Goal: Book appointment/travel/reservation

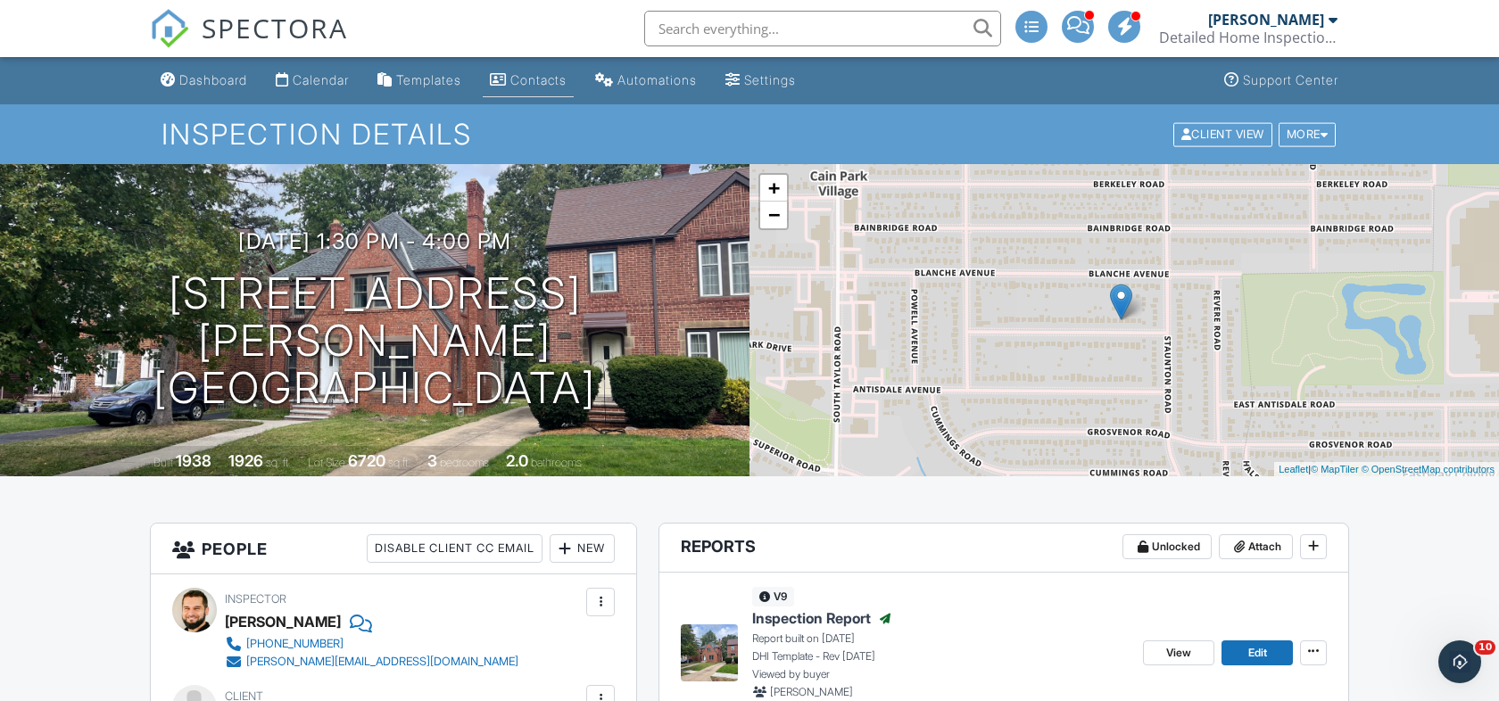
click at [544, 81] on div "Contacts" at bounding box center [538, 79] width 56 height 15
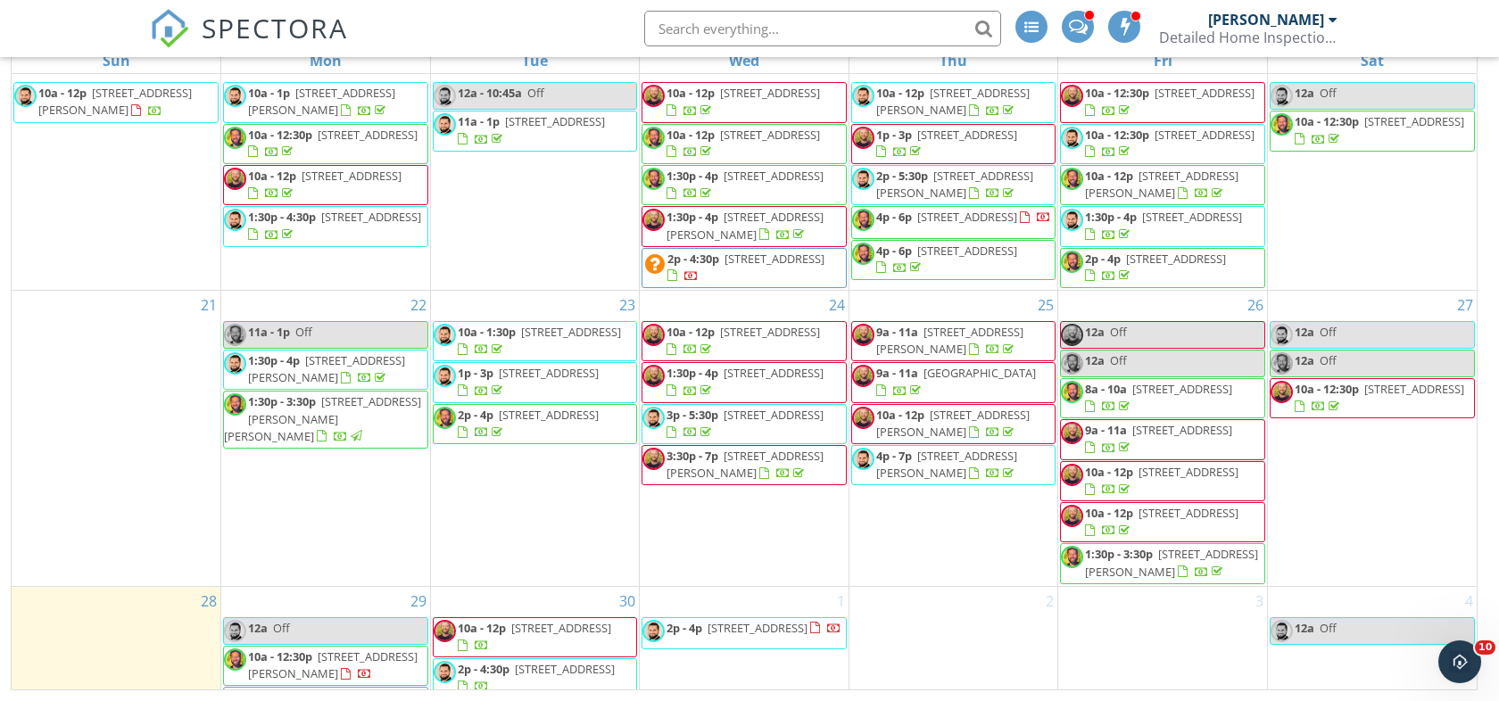
scroll to position [866, 0]
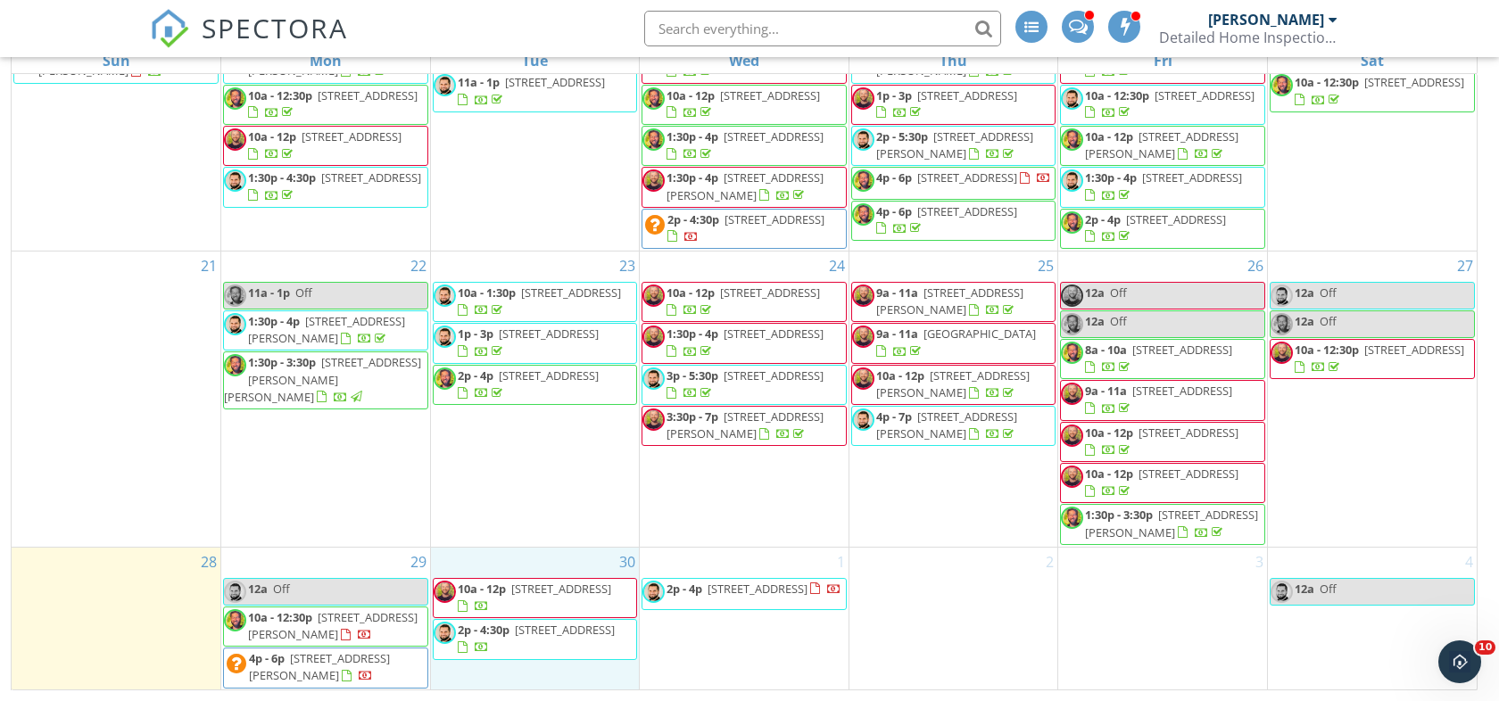
click at [522, 548] on div "30 10a - 12p [STREET_ADDRESS] 2p - 4:30p [STREET_ADDRESS]" at bounding box center [535, 619] width 209 height 143
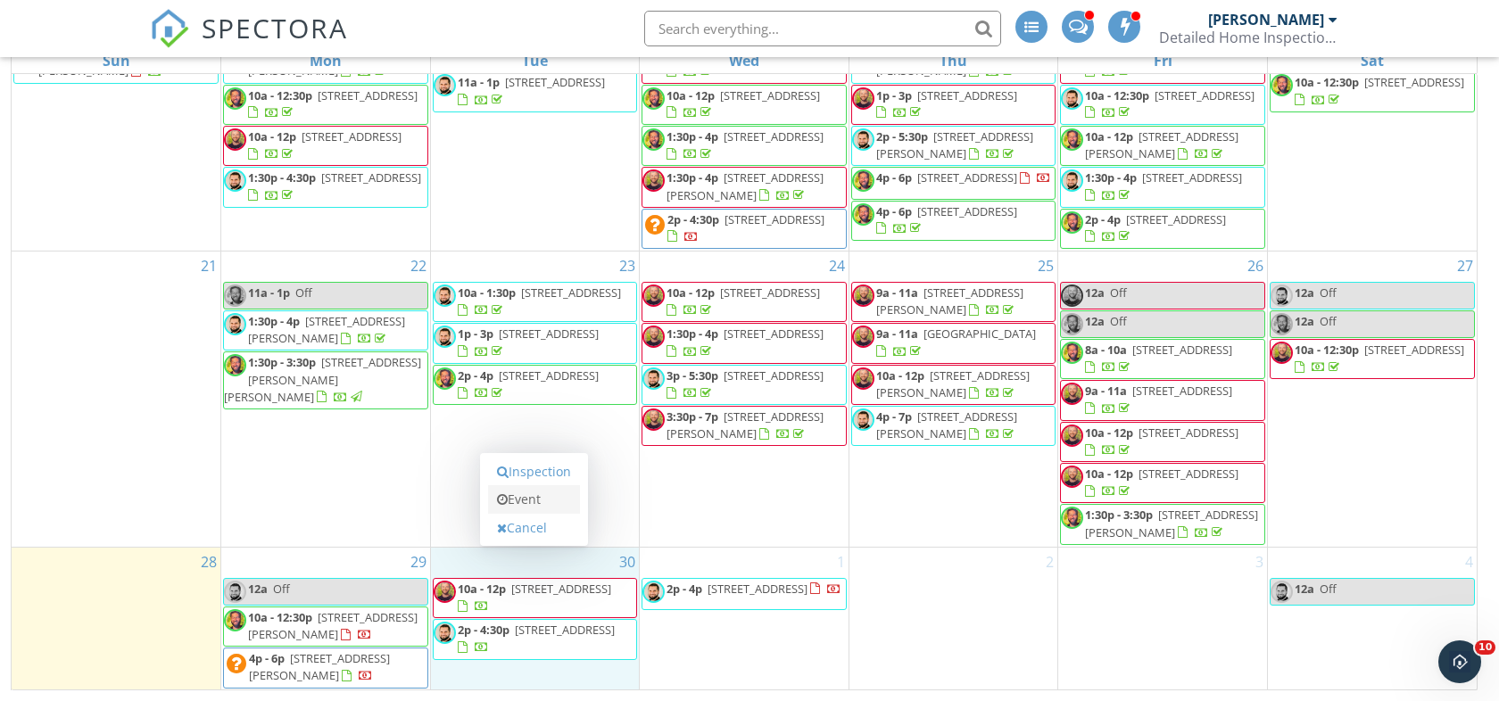
click at [537, 491] on link "Event" at bounding box center [534, 499] width 92 height 29
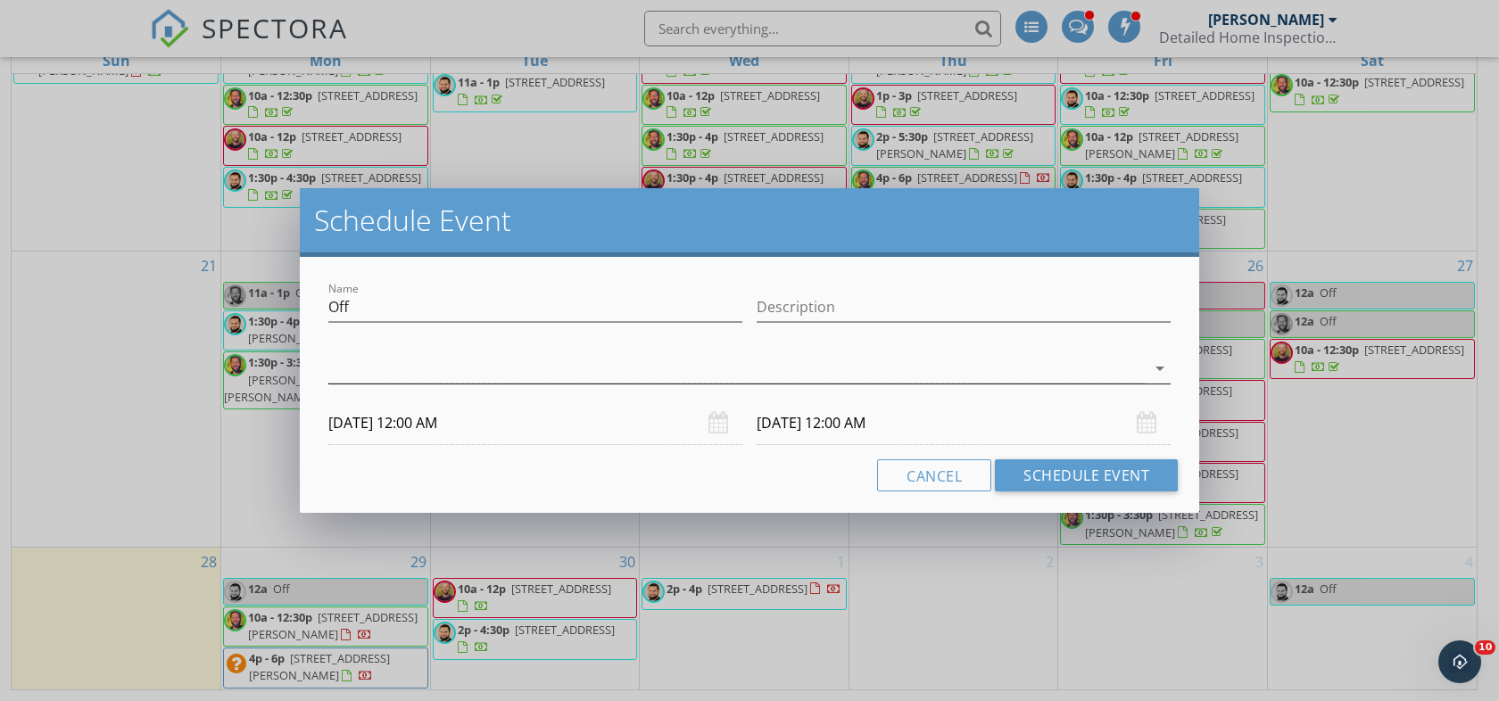
click at [568, 364] on div at bounding box center [736, 368] width 817 height 29
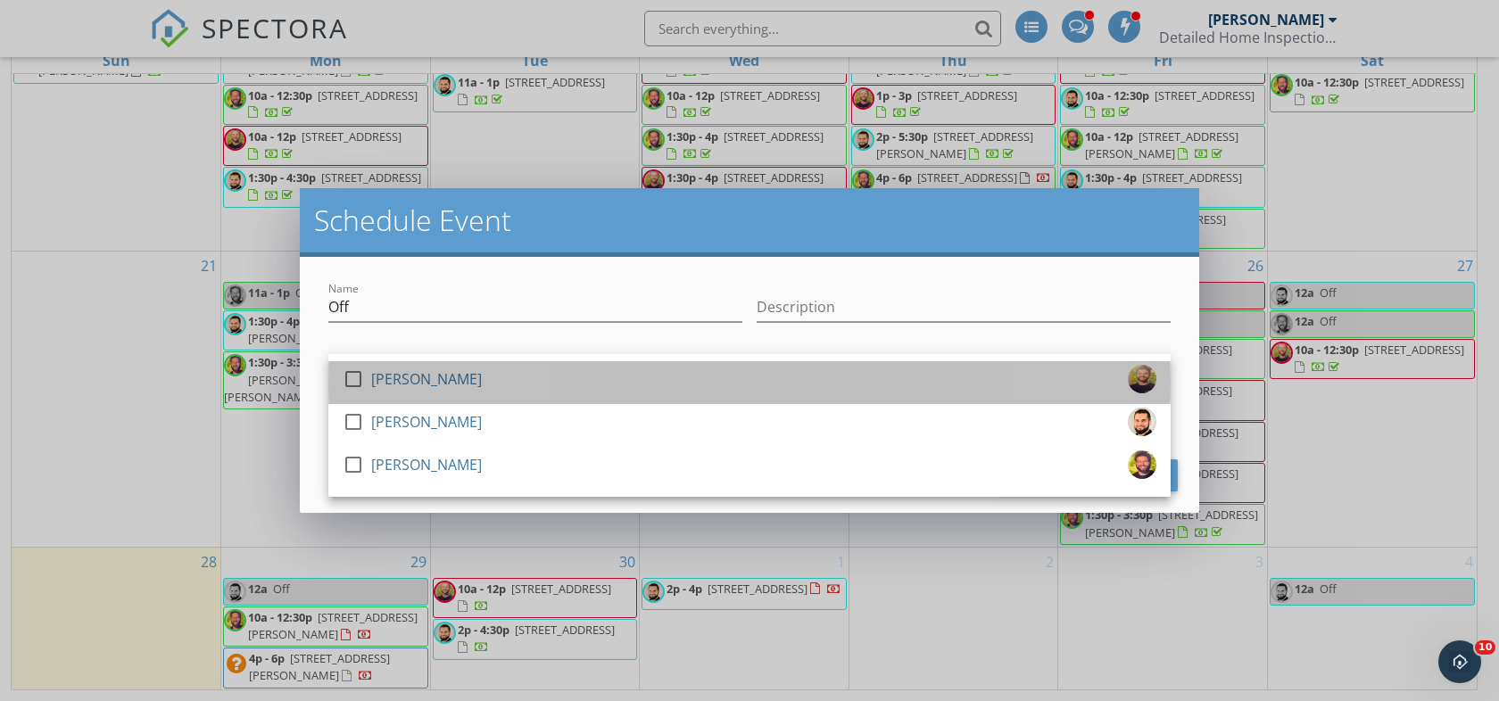
click at [525, 378] on div "check_box_outline_blank Tyler Mizeres" at bounding box center [750, 383] width 814 height 36
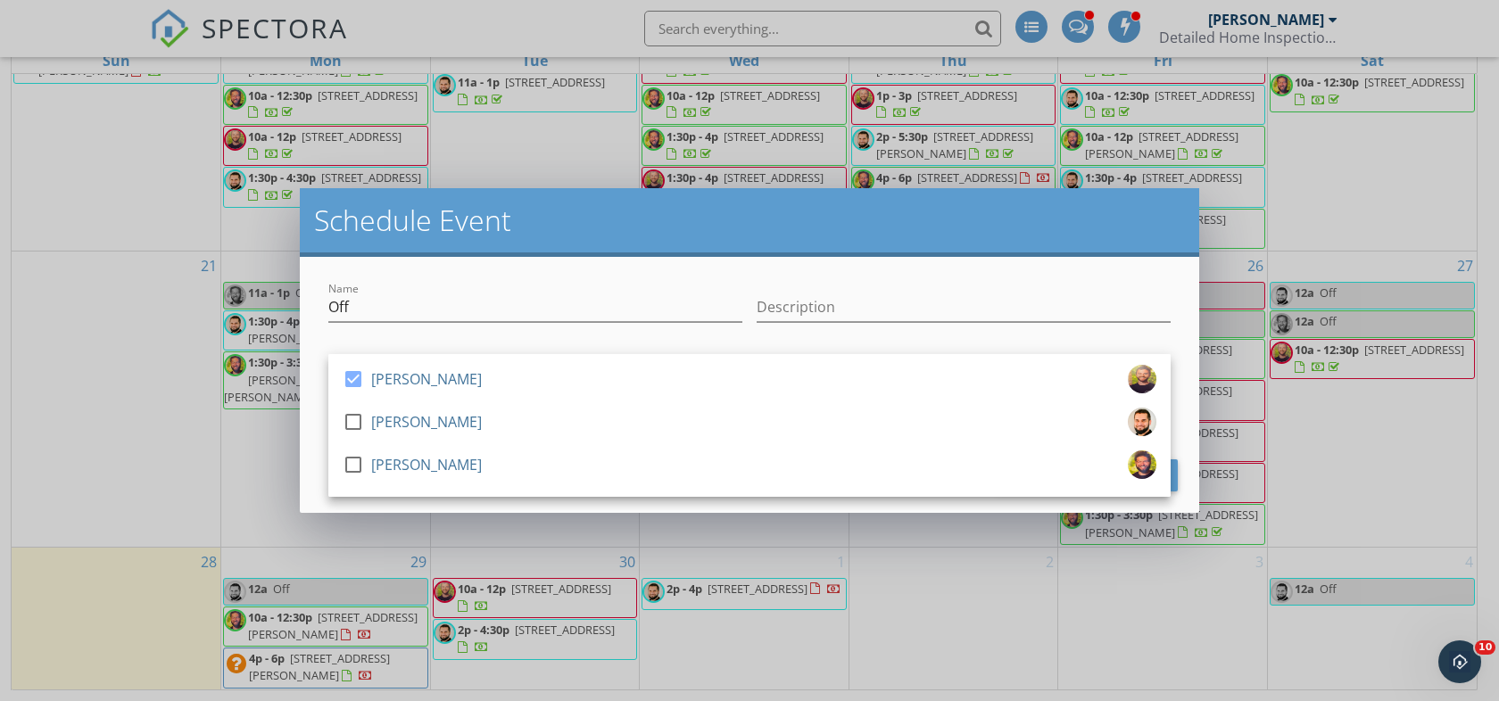
click at [526, 277] on div "Name Off Description check_box Tyler Mizeres check_box_outline_blank Shaun Yano…" at bounding box center [749, 385] width 899 height 256
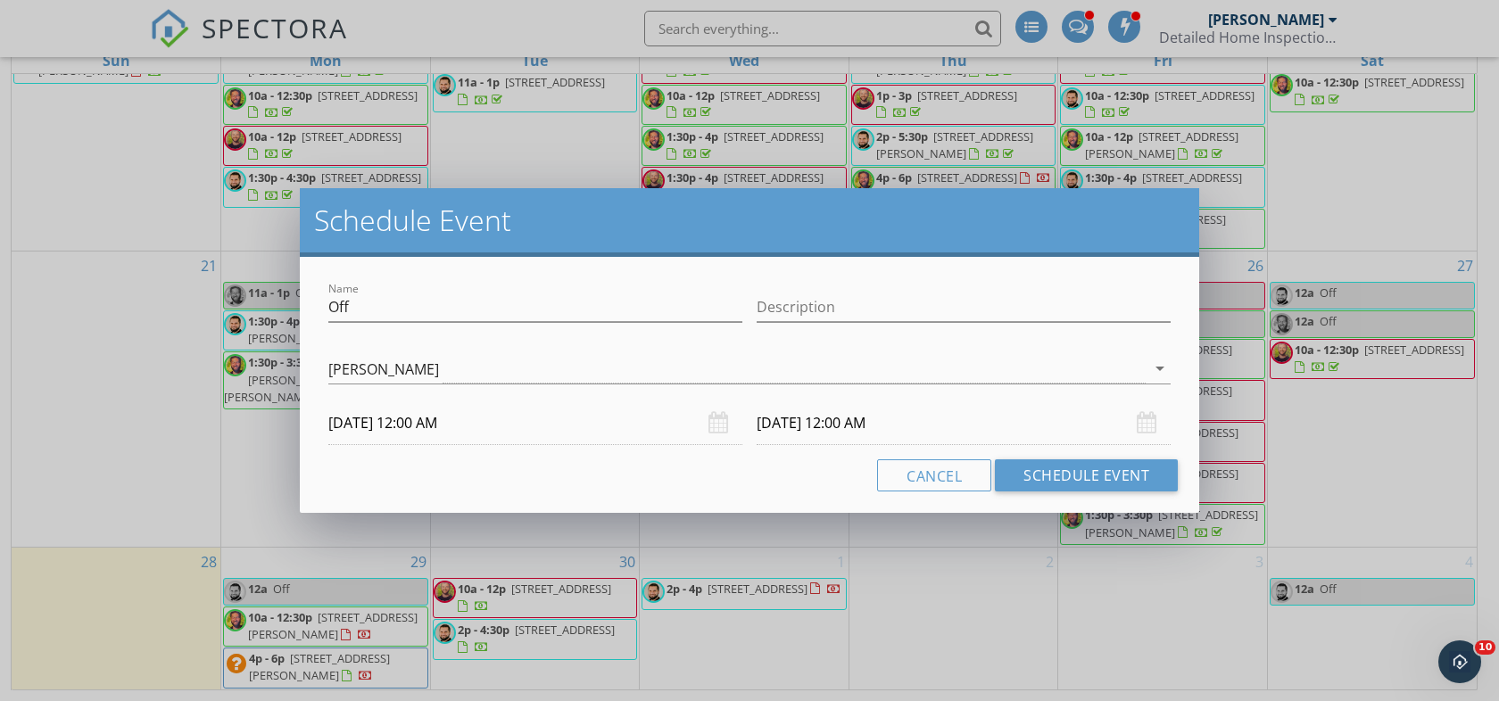
click at [505, 438] on input "09/30/2025 12:00 AM" at bounding box center [535, 424] width 414 height 44
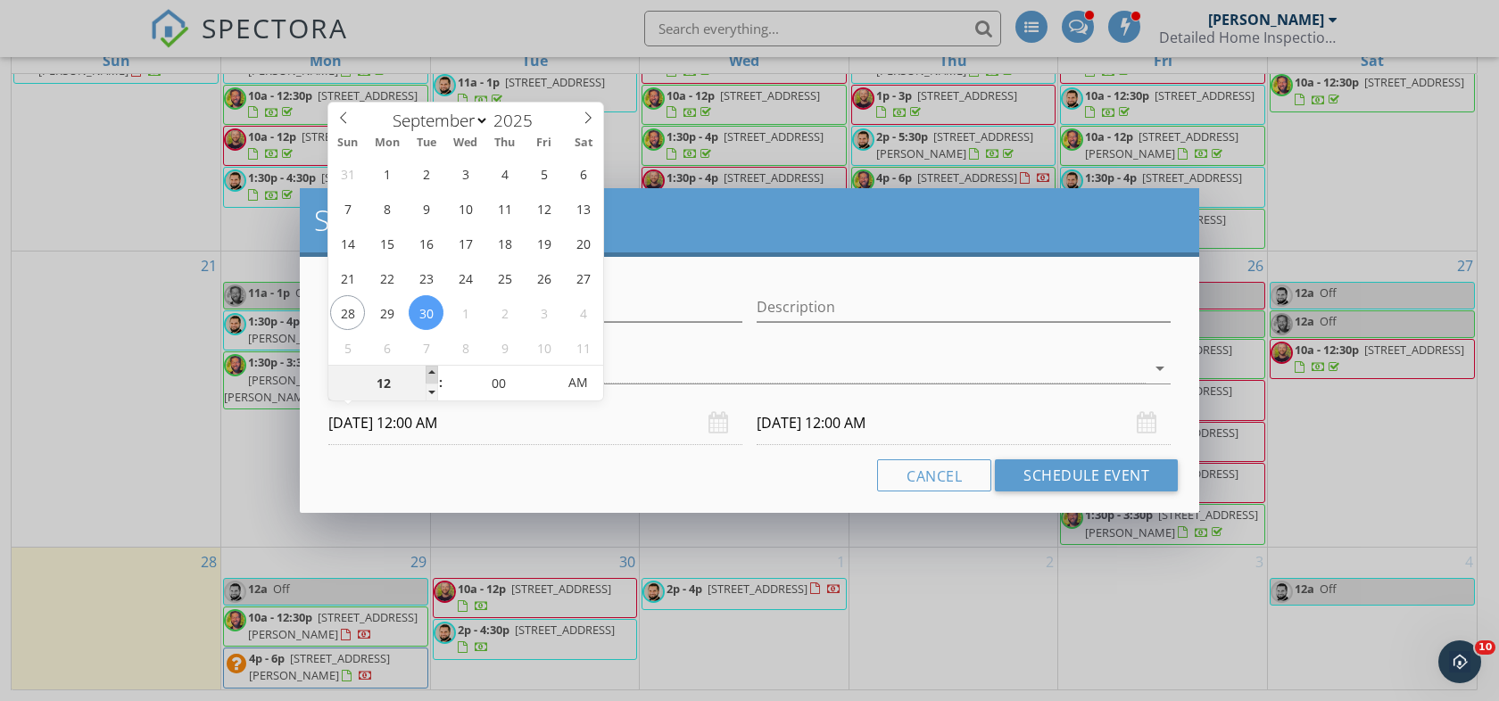
type input "01"
type input "09/30/2025 1:00 AM"
click at [429, 374] on span at bounding box center [432, 375] width 12 height 18
type input "10/01/2025 1:00 AM"
type input "02"
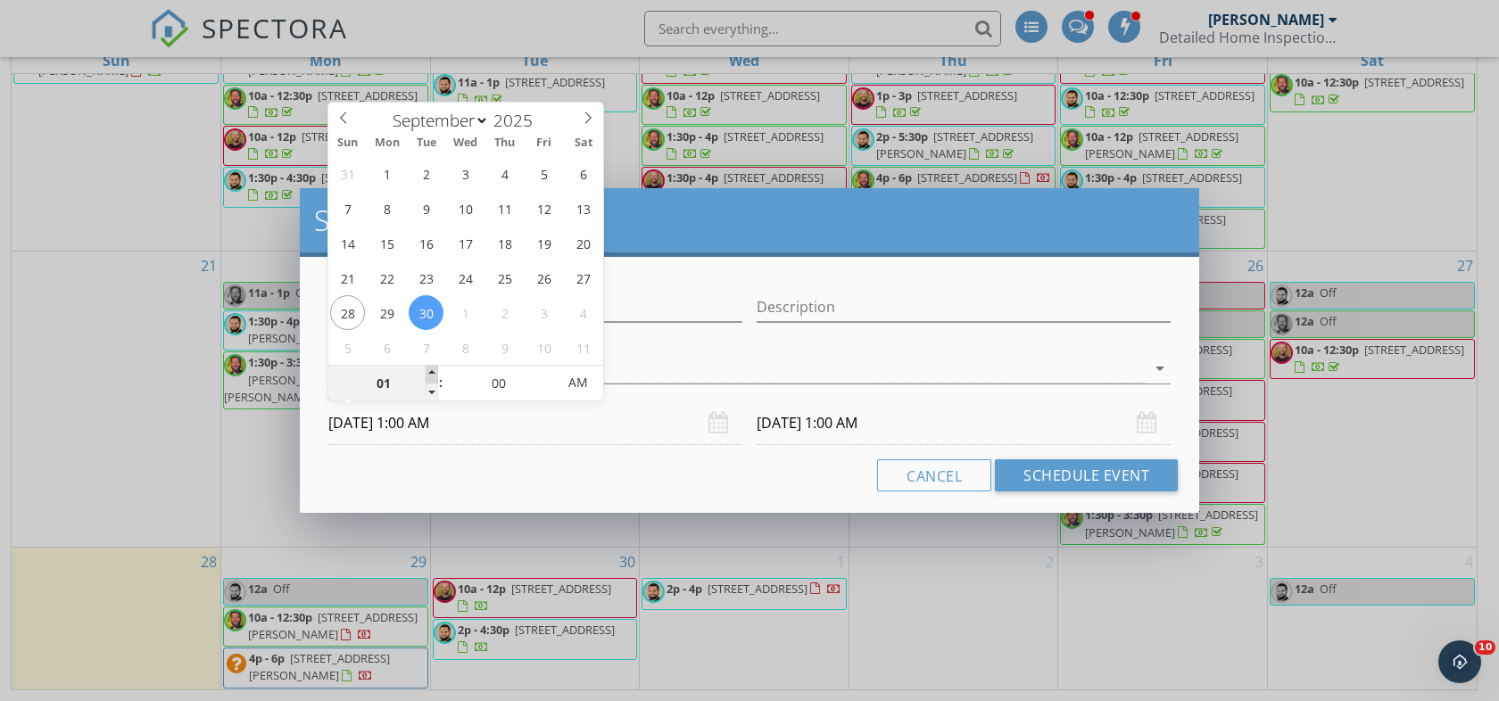
type input "09/30/2025 2:00 AM"
click at [429, 374] on span at bounding box center [432, 375] width 12 height 18
type input "10/01/2025 2:00 AM"
type input "01"
type input "09/30/2025 1:00 AM"
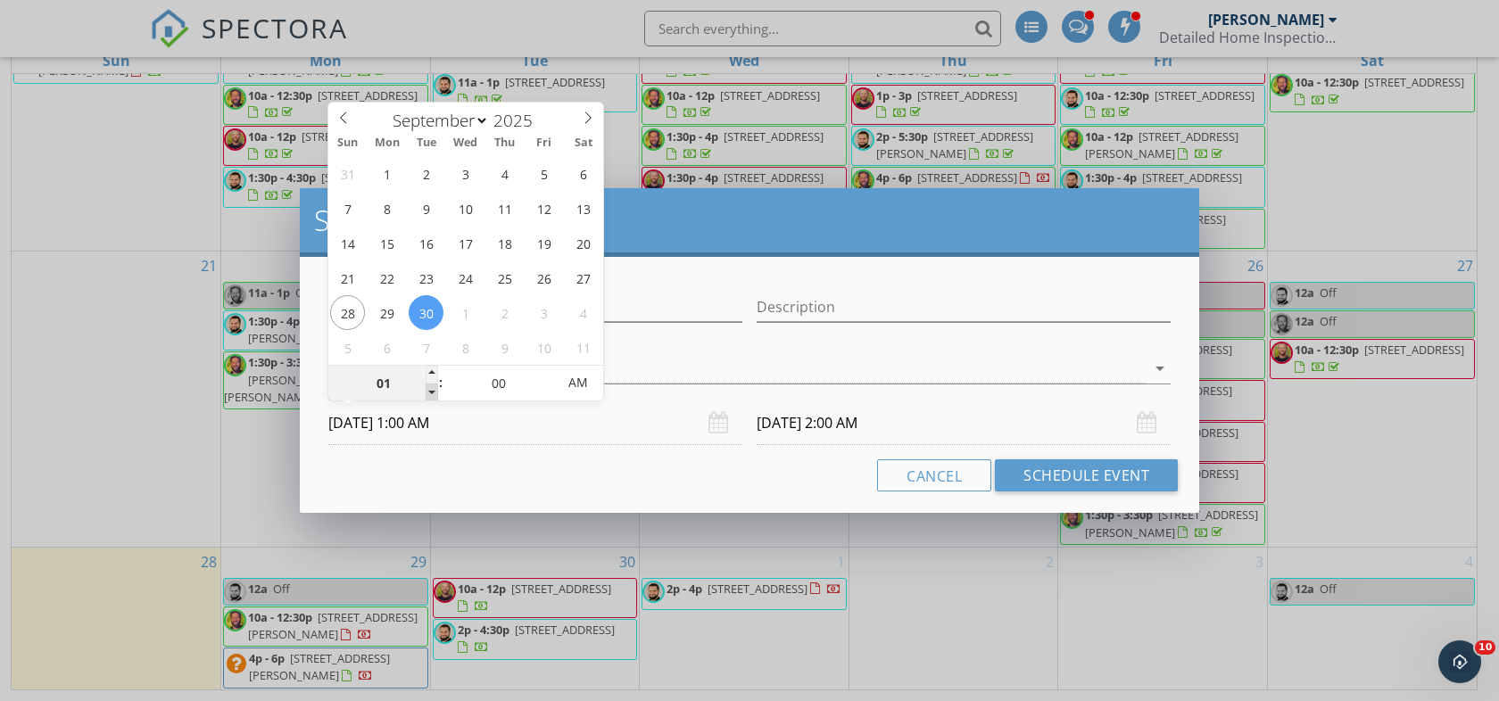
click at [428, 384] on span at bounding box center [432, 393] width 12 height 18
type input "10/01/2025 1:00 AM"
click at [617, 468] on div "Cancel Schedule Event" at bounding box center [749, 476] width 857 height 32
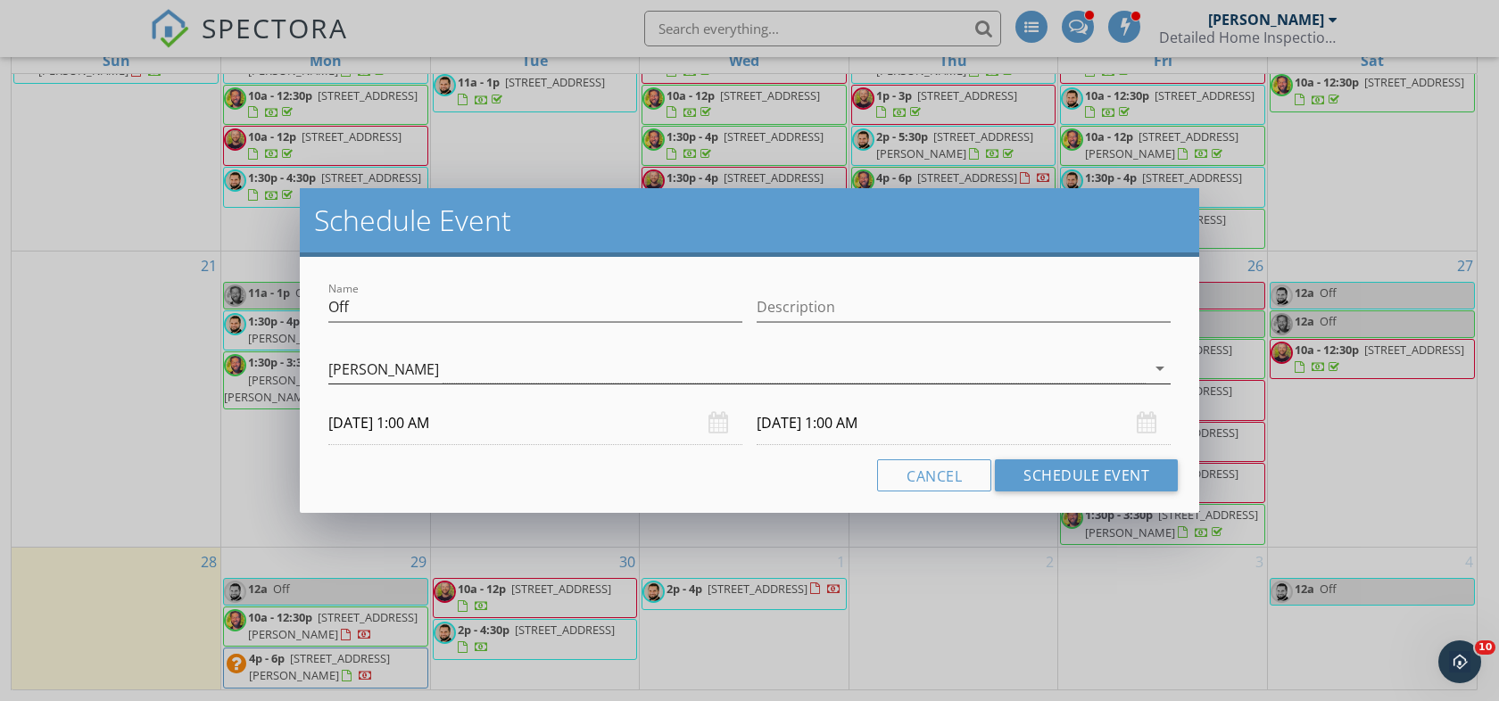
click at [525, 355] on div "[PERSON_NAME]" at bounding box center [736, 368] width 817 height 29
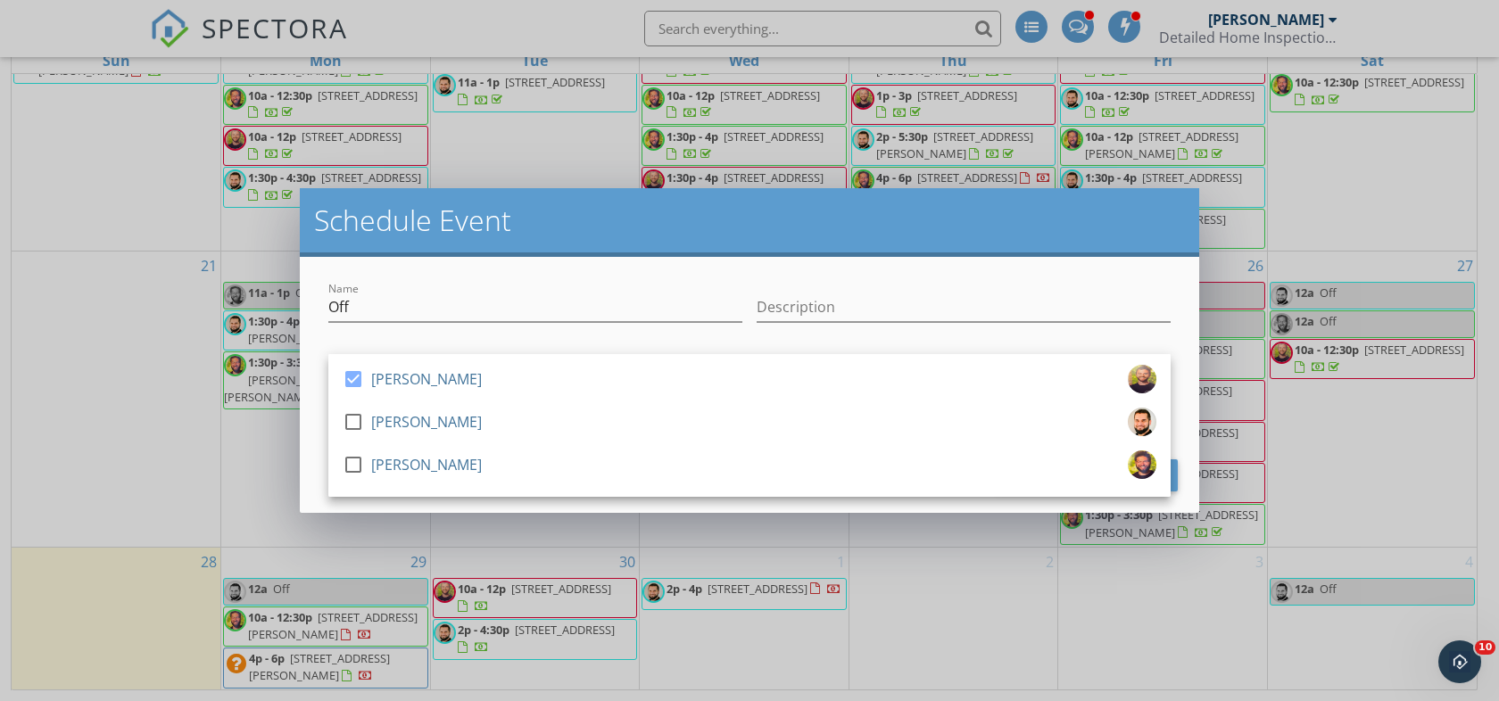
click at [528, 330] on div at bounding box center [535, 334] width 414 height 11
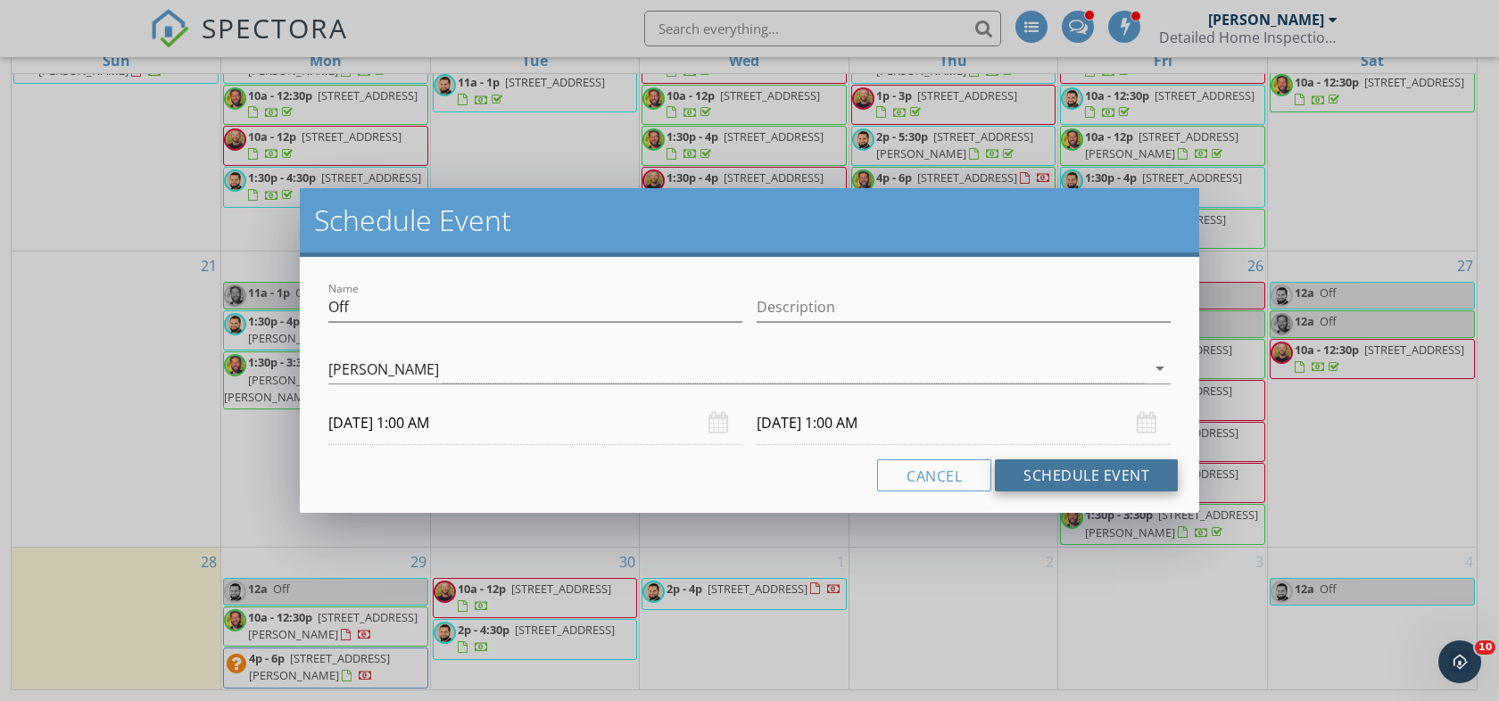
click at [1024, 472] on button "Schedule Event" at bounding box center [1086, 476] width 183 height 32
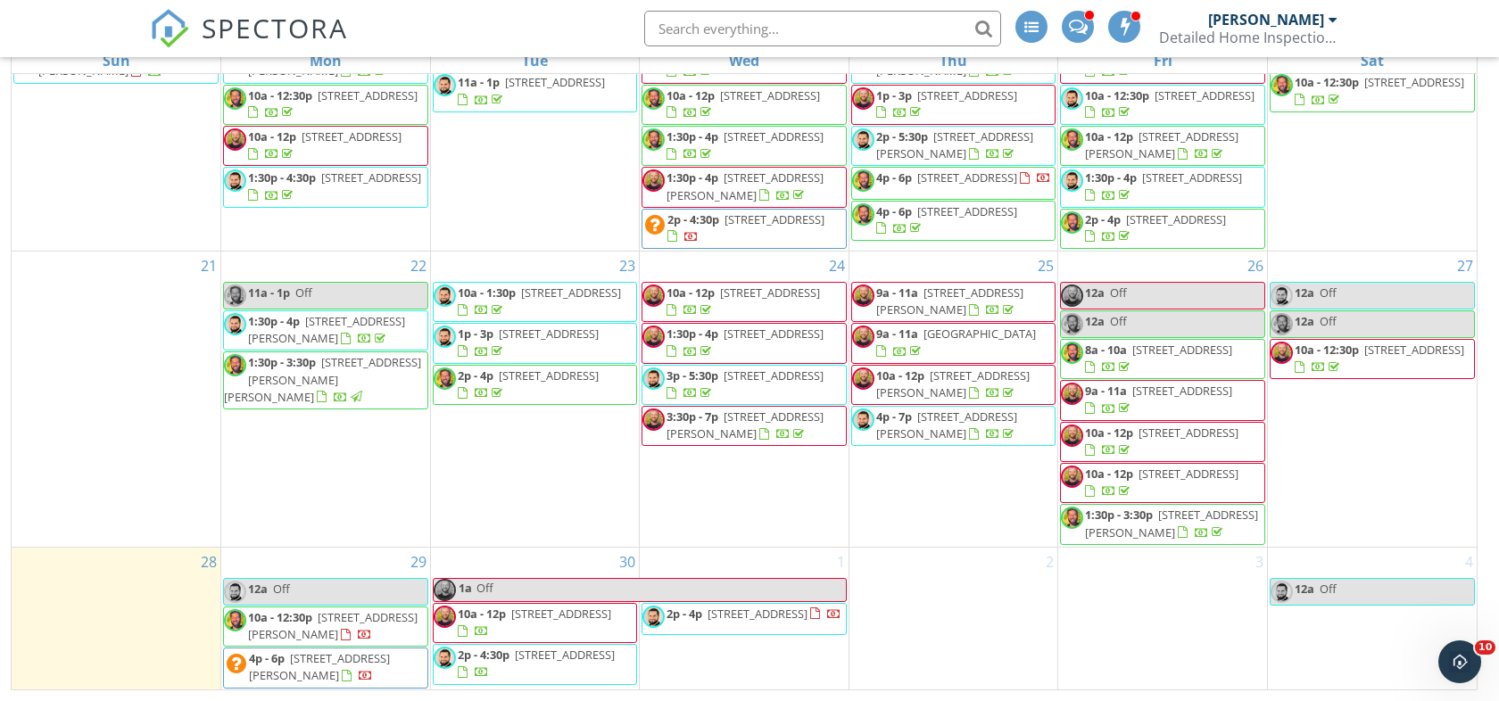
click at [675, 579] on span "Off" at bounding box center [661, 590] width 370 height 22
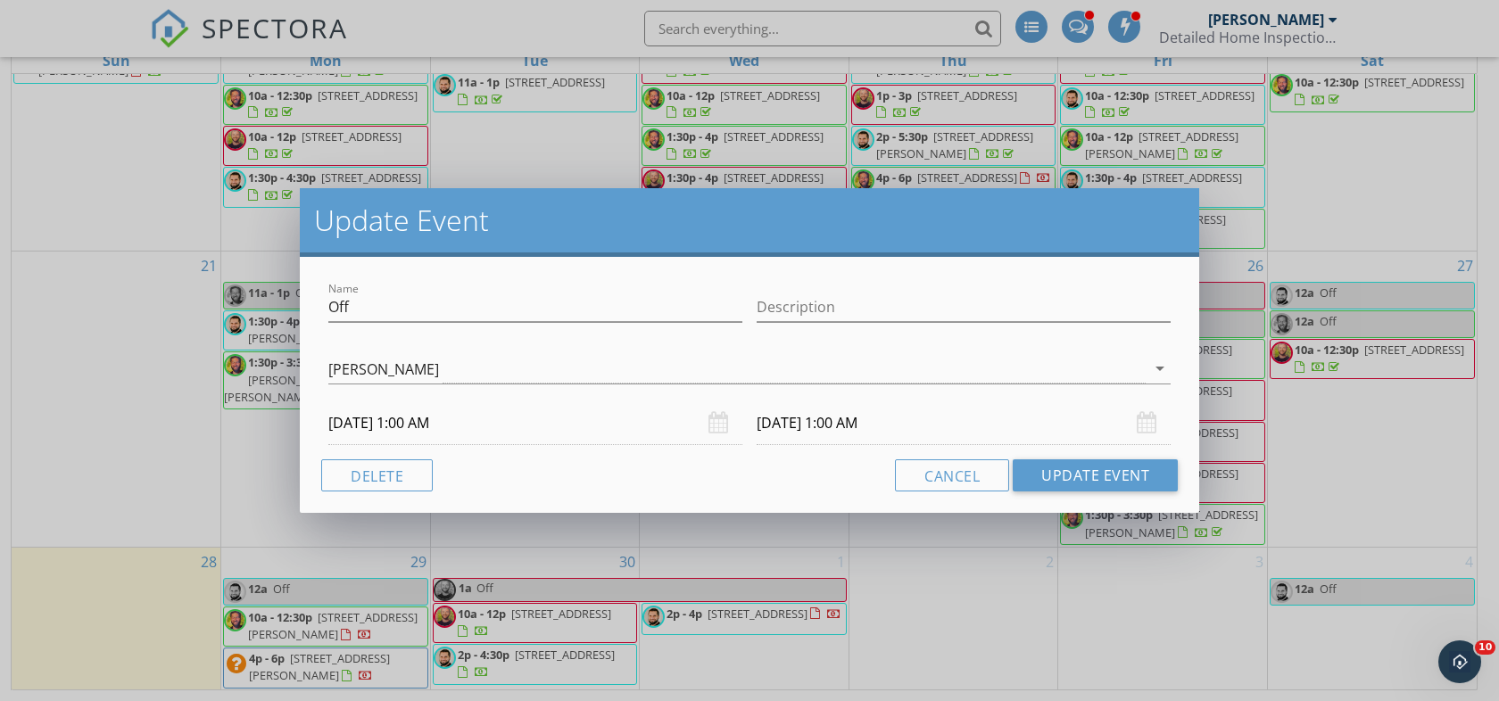
click at [750, 412] on div "10/01/2025 1:00 AM" at bounding box center [964, 424] width 428 height 44
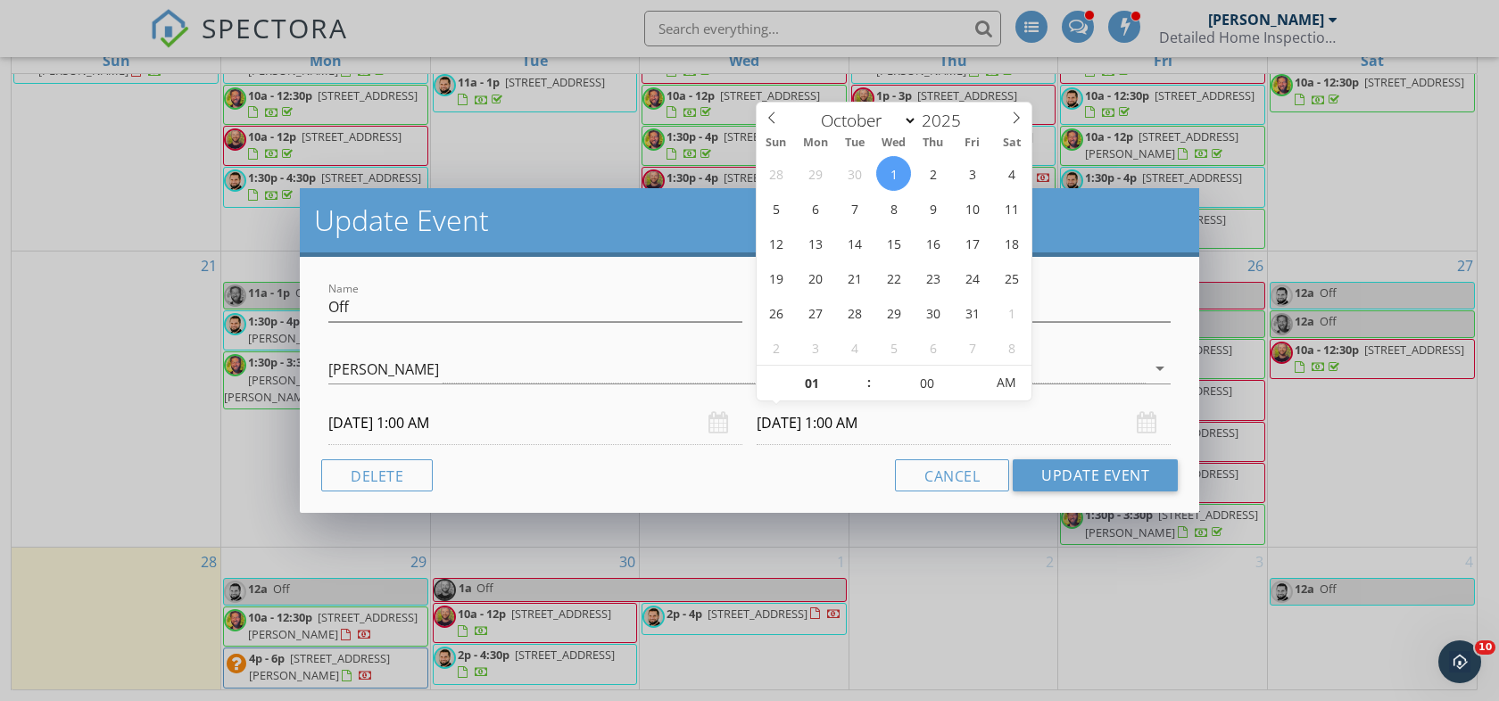
click at [761, 418] on input "10/01/2025 1:00 AM" at bounding box center [964, 424] width 414 height 44
select select "8"
type input "09/30/2025 1:00 AM"
click at [1089, 479] on button "Update Event" at bounding box center [1095, 476] width 165 height 32
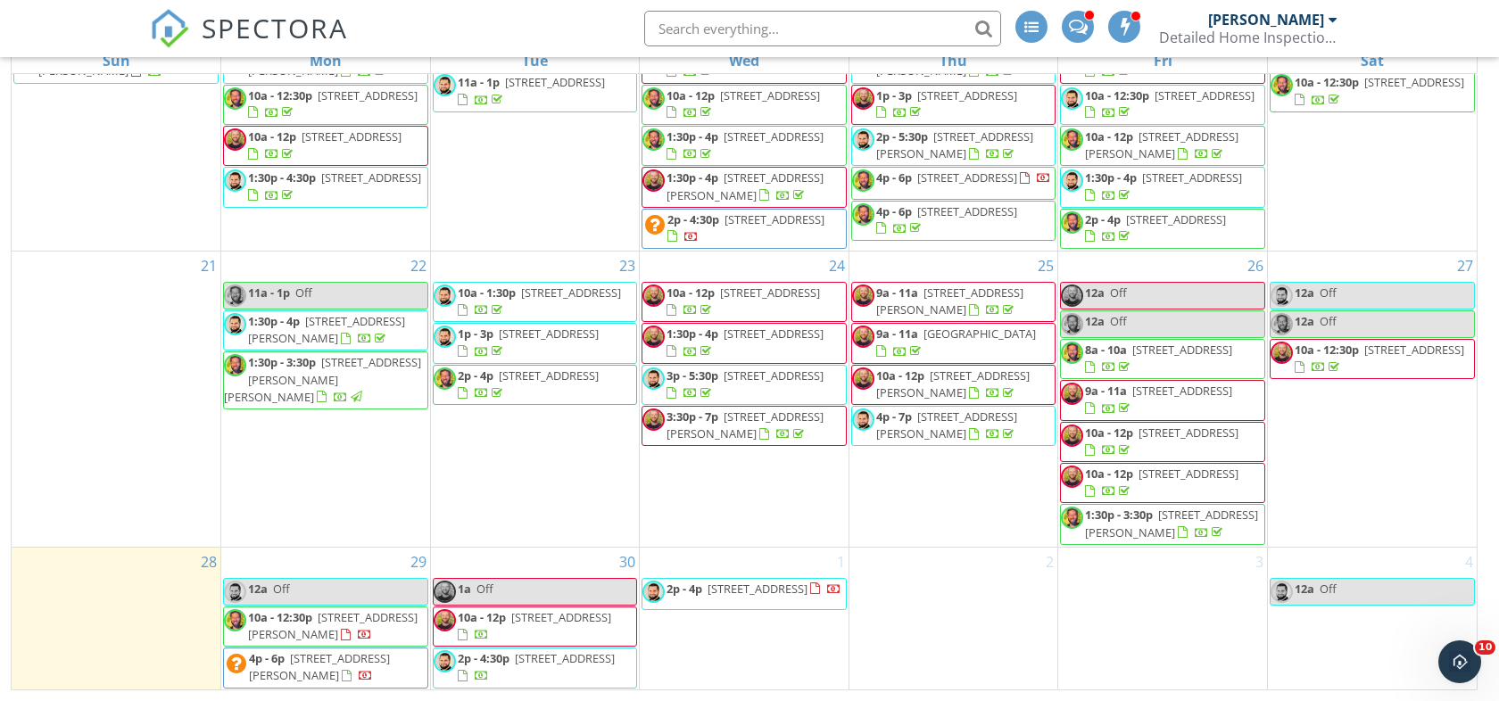
click at [505, 578] on link "1a Off" at bounding box center [535, 592] width 205 height 28
select select "8"
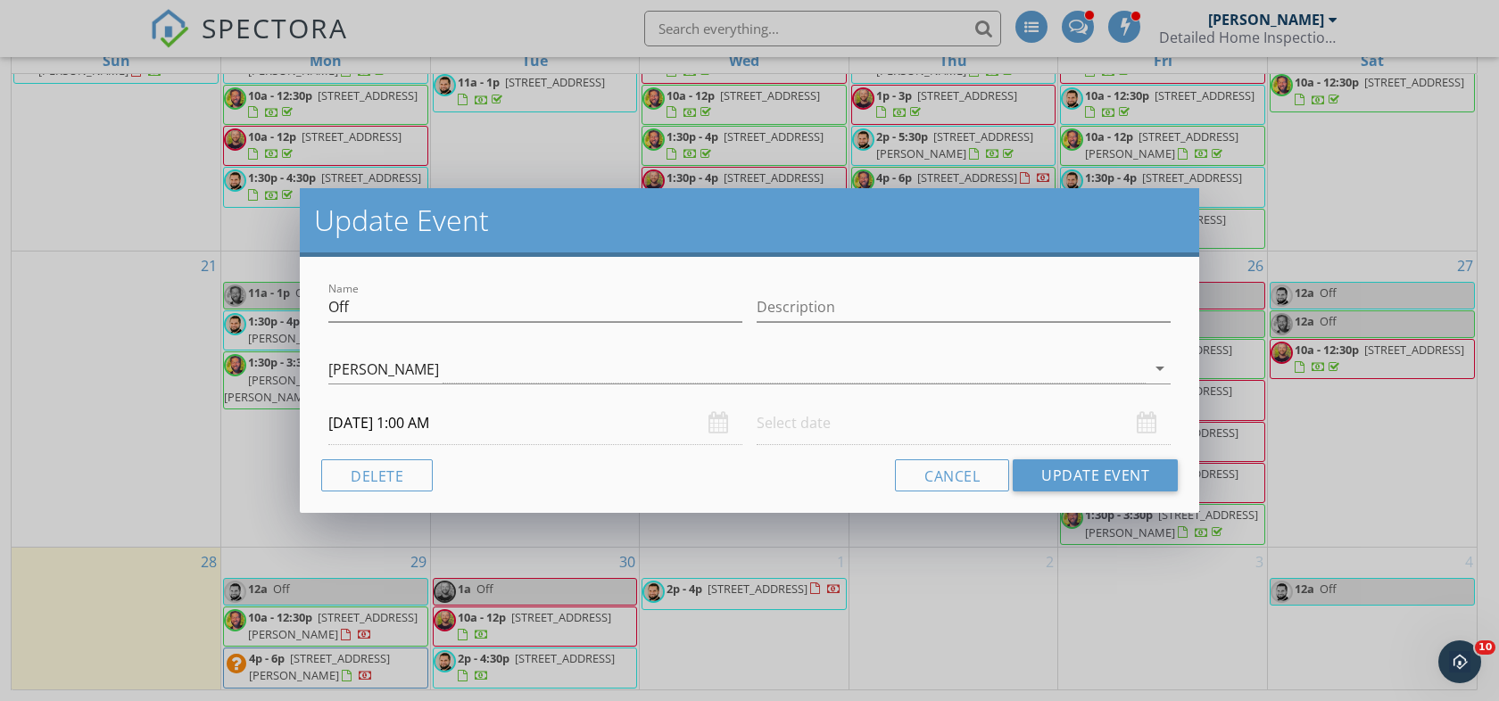
click at [526, 411] on input "09/30/2025 1:00 AM" at bounding box center [535, 424] width 414 height 44
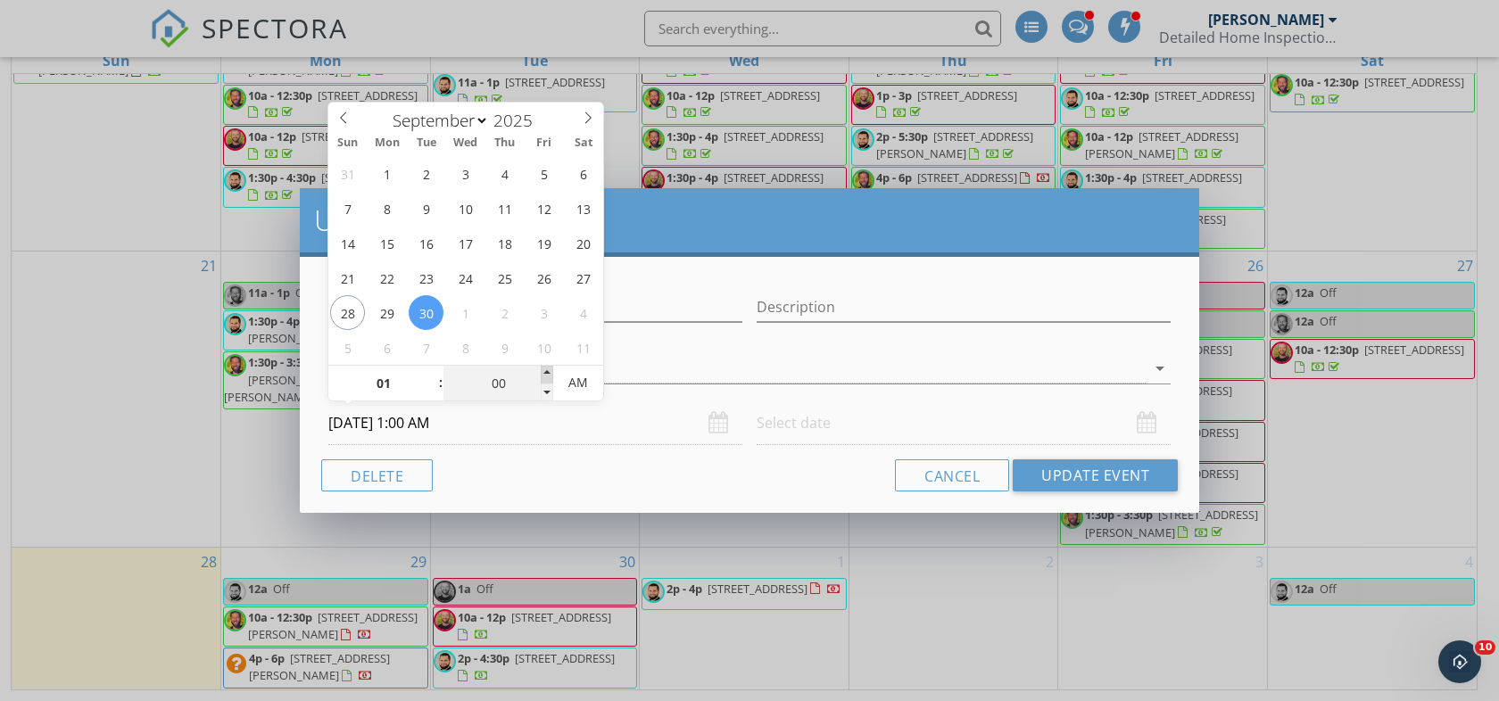
type input "05"
click at [545, 369] on span at bounding box center [547, 375] width 12 height 18
type input "09/30/2025 1:05 PM"
click at [560, 379] on span "PM" at bounding box center [577, 383] width 49 height 36
type input "00"
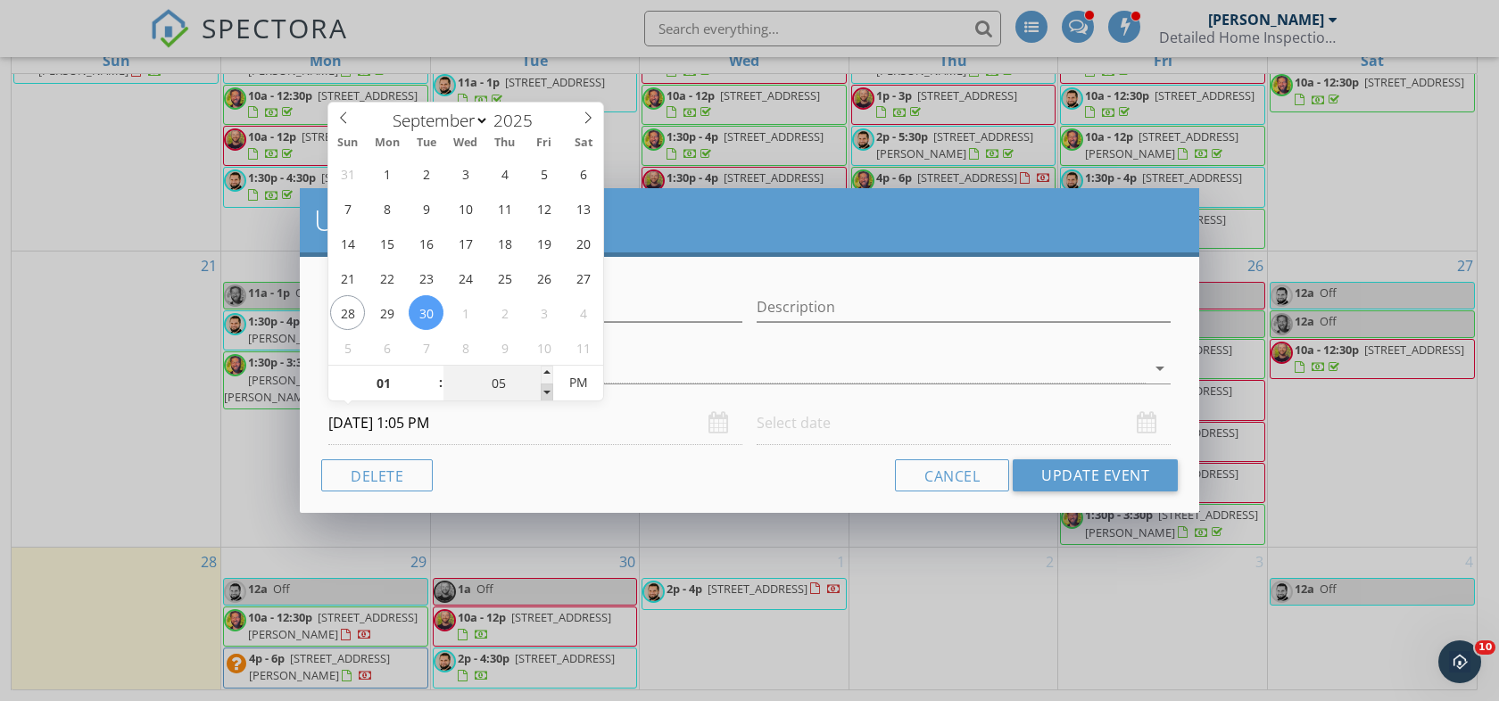
type input "09/30/2025 1:00 PM"
click at [545, 389] on span at bounding box center [547, 393] width 12 height 18
click at [635, 469] on div "Cancel Update Event" at bounding box center [749, 476] width 857 height 32
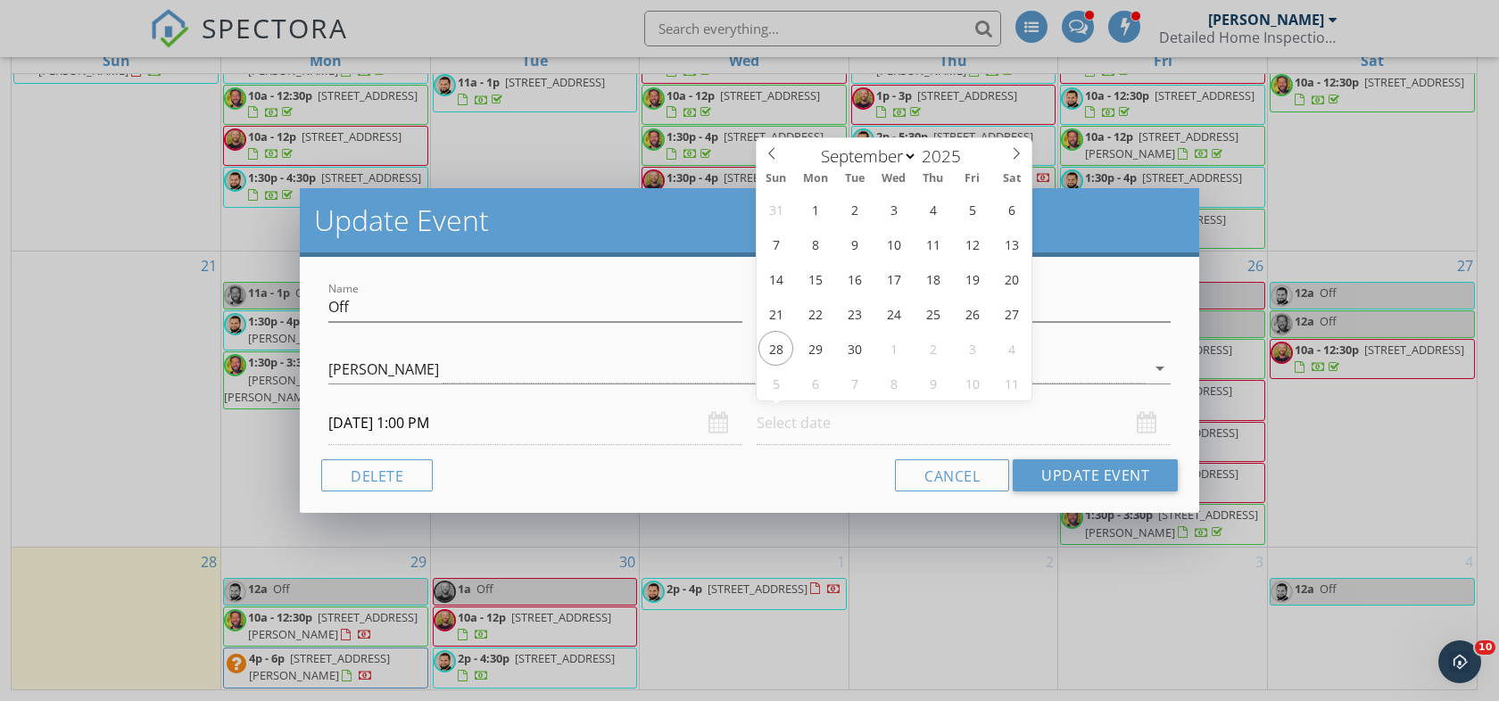
click at [1131, 418] on input "text" at bounding box center [964, 424] width 414 height 44
type input "09/30/2025 12:00 PM"
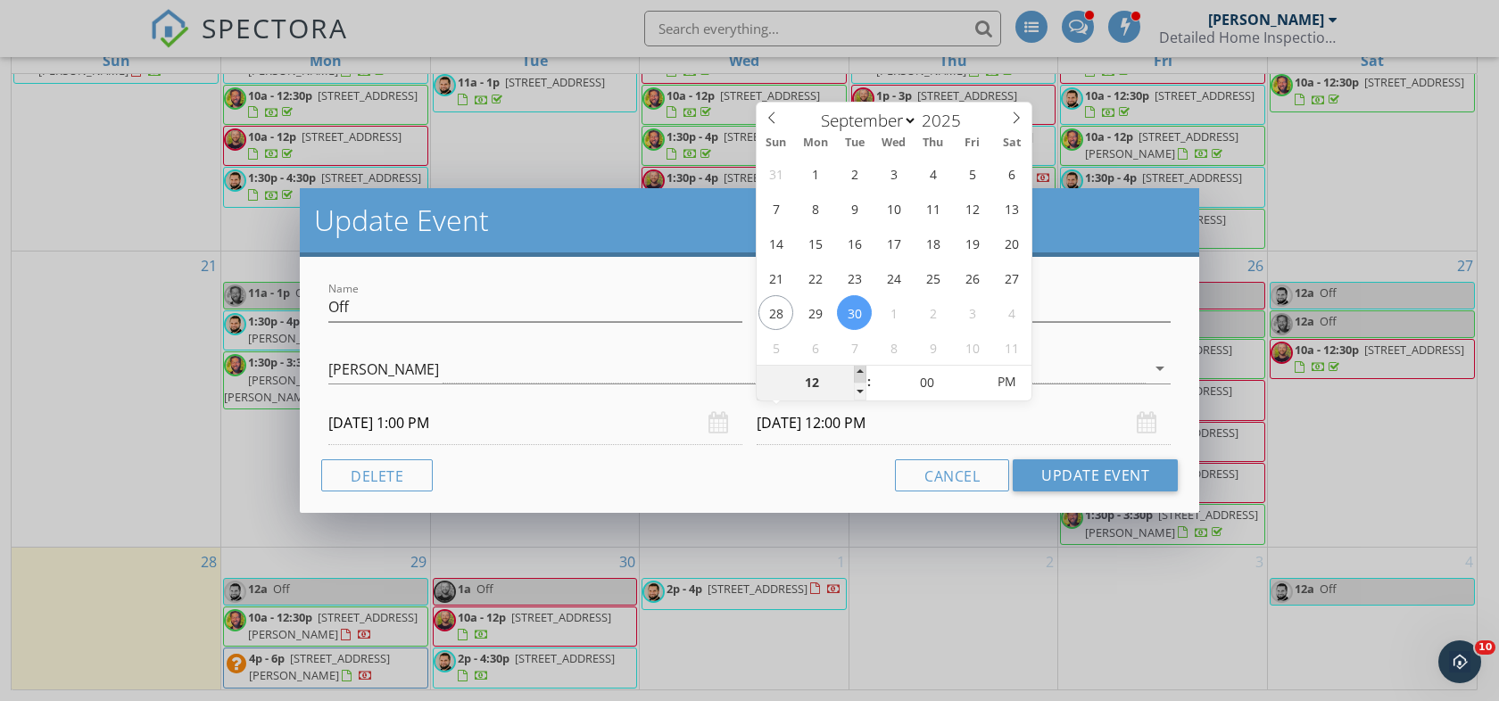
type input "01"
type input "09/30/2025 1:00 PM"
click at [860, 374] on span at bounding box center [860, 374] width 12 height 18
type input "02"
type input "09/30/2025 2:00 PM"
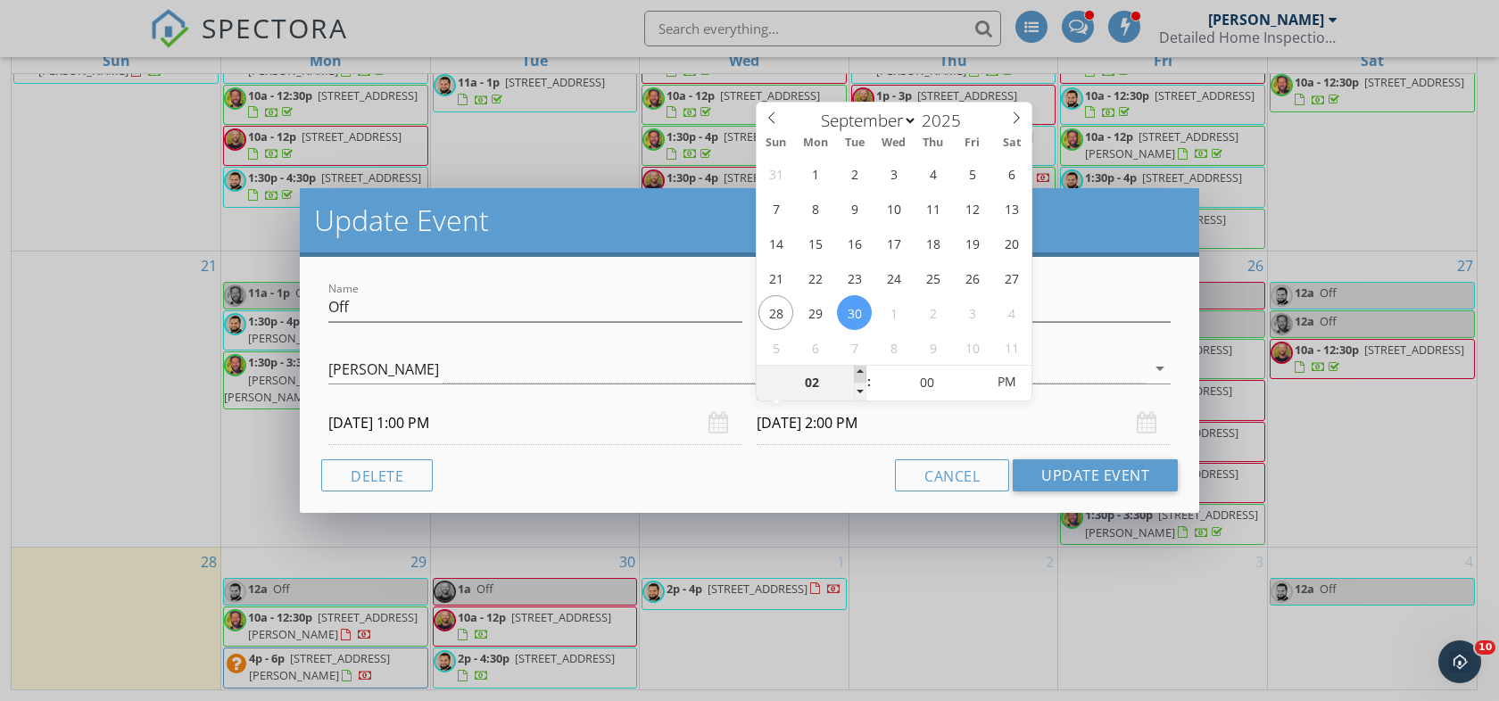
click at [860, 374] on span at bounding box center [860, 374] width 12 height 18
type input "03"
type input "09/30/2025 3:00 PM"
click at [860, 374] on span at bounding box center [860, 374] width 12 height 18
type input "04"
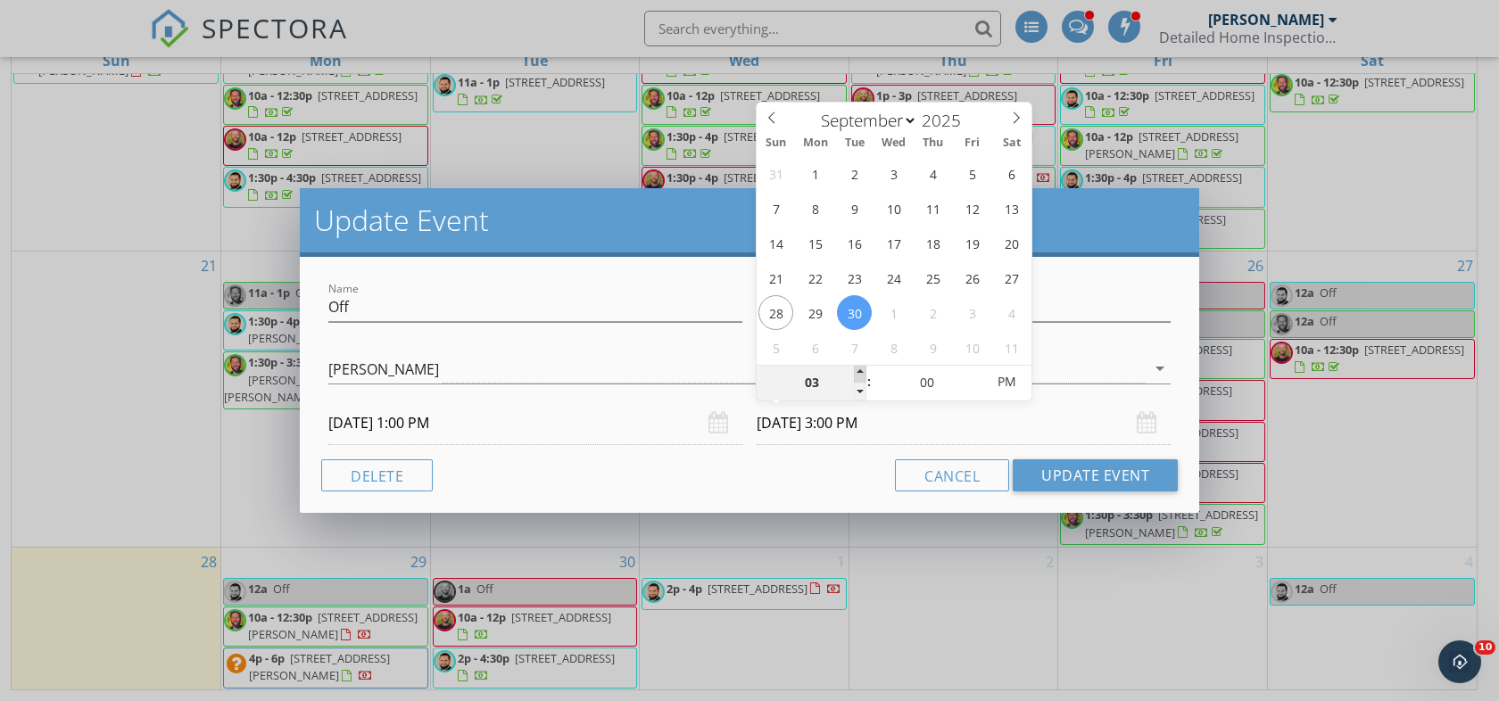
type input "09/30/2025 4:00 PM"
click at [860, 374] on span at bounding box center [860, 374] width 12 height 18
type input "05"
type input "09/30/2025 5:00 PM"
click at [860, 374] on span at bounding box center [860, 374] width 12 height 18
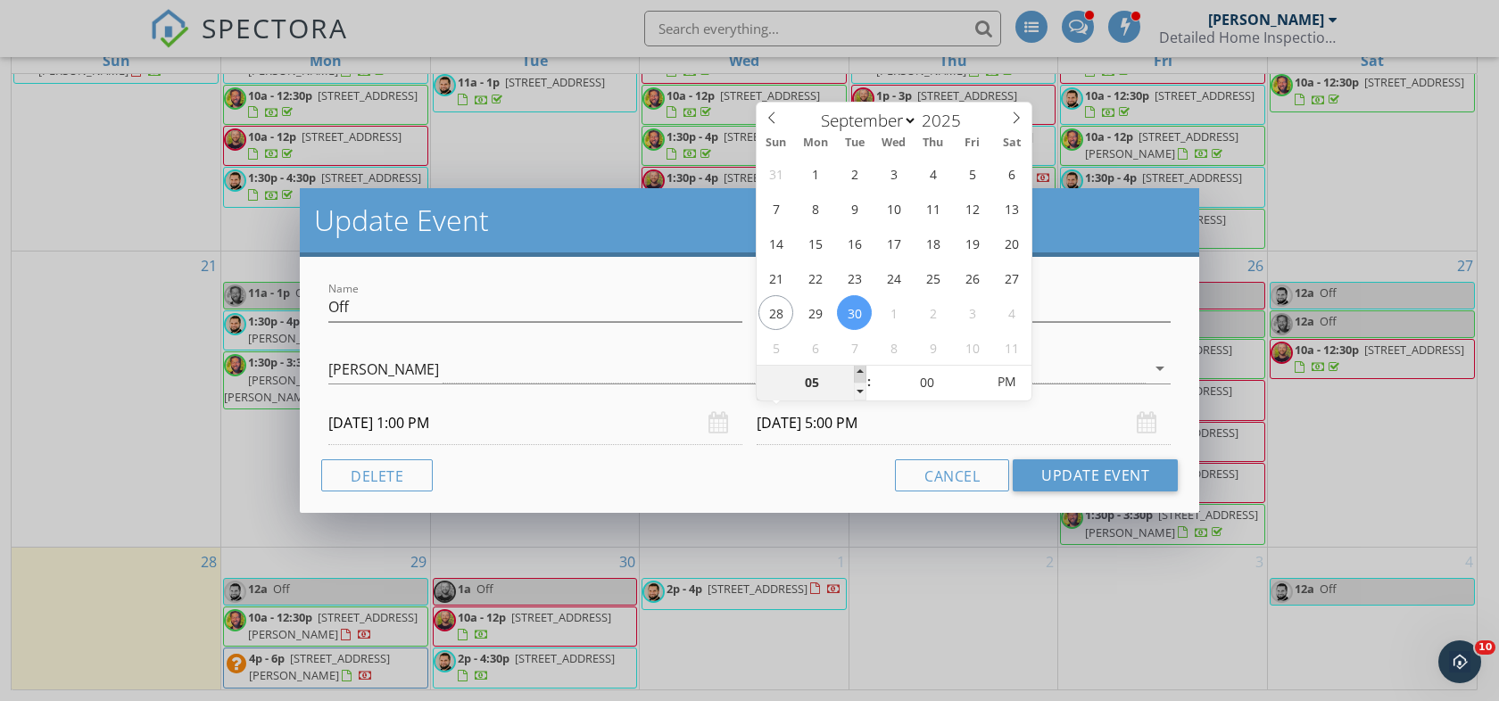
type input "06"
type input "09/30/2025 6:00 PM"
click at [860, 374] on span at bounding box center [860, 374] width 12 height 18
click at [1072, 472] on button "Update Event" at bounding box center [1095, 476] width 165 height 32
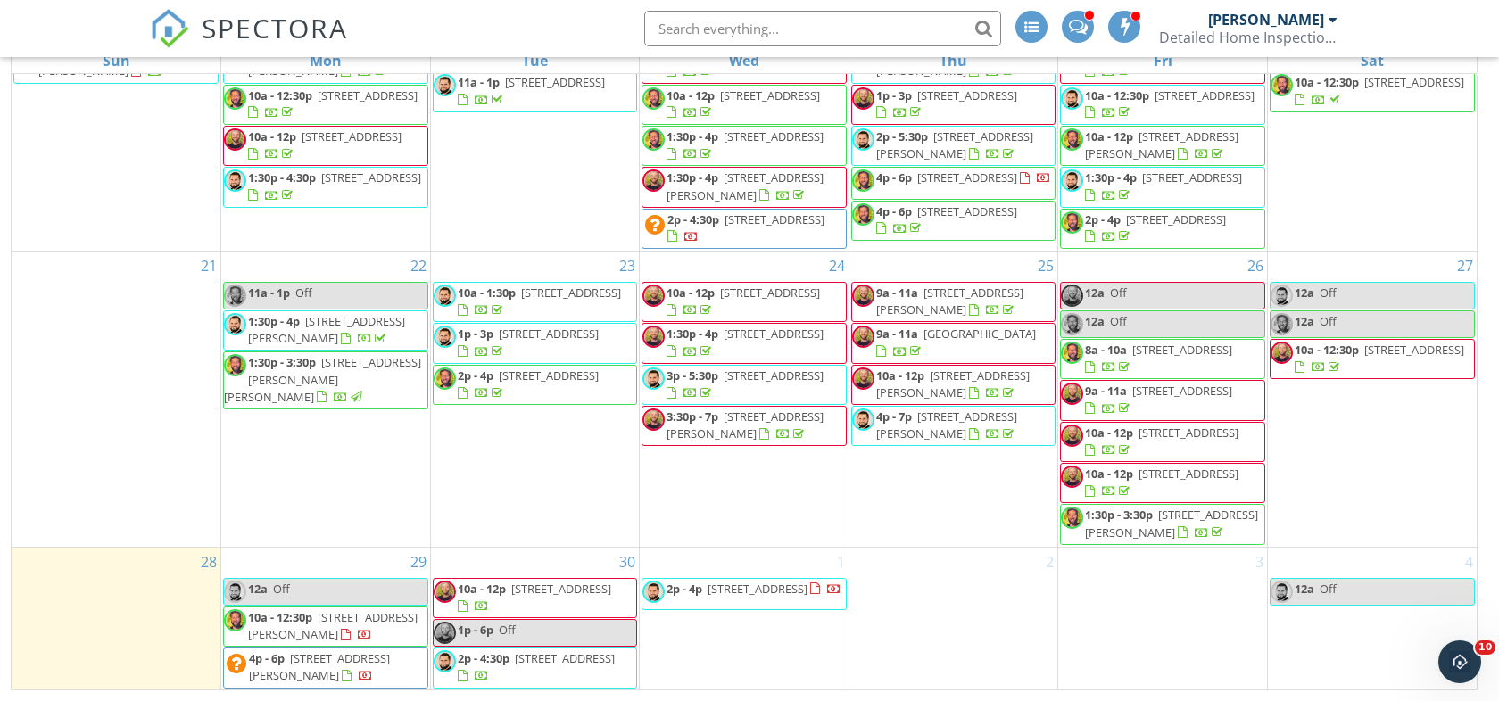
scroll to position [866, 0]
